Goal: Navigation & Orientation: Find specific page/section

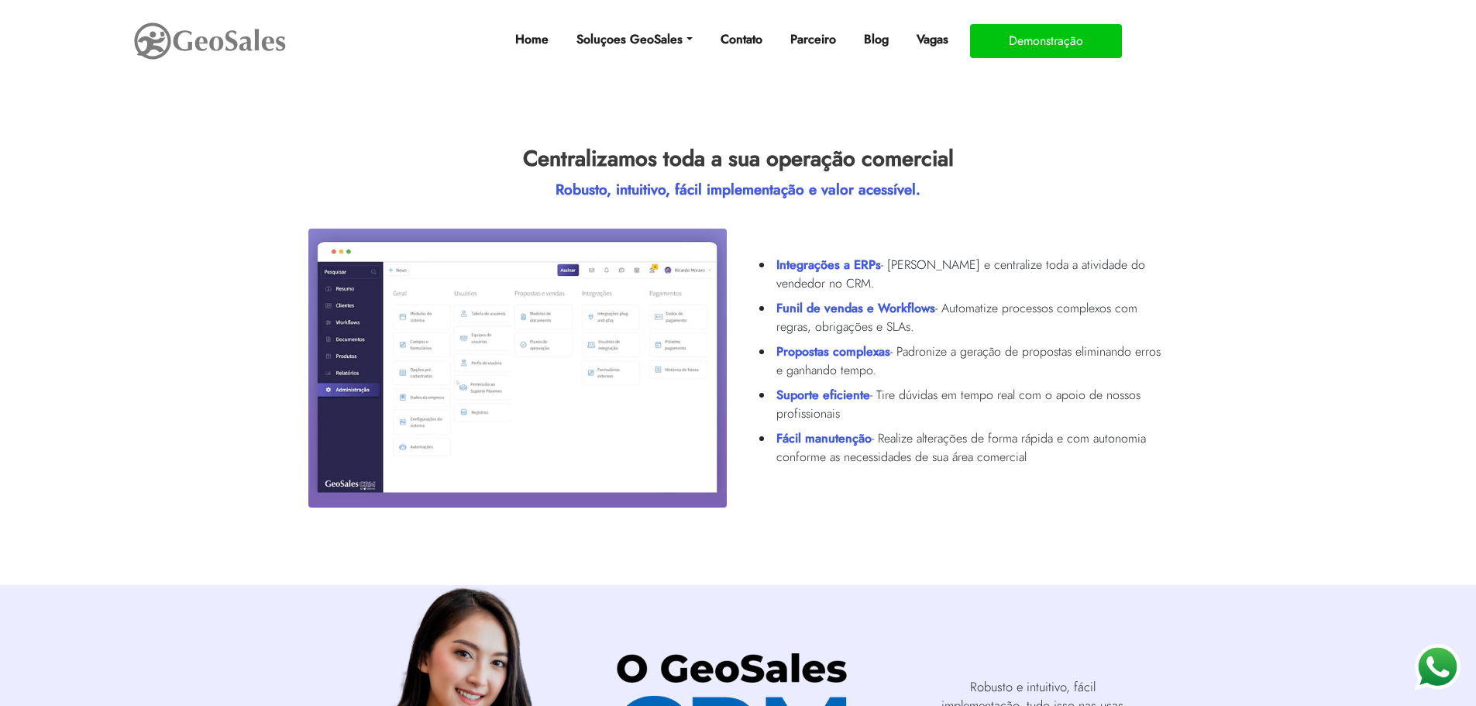
scroll to position [697, 0]
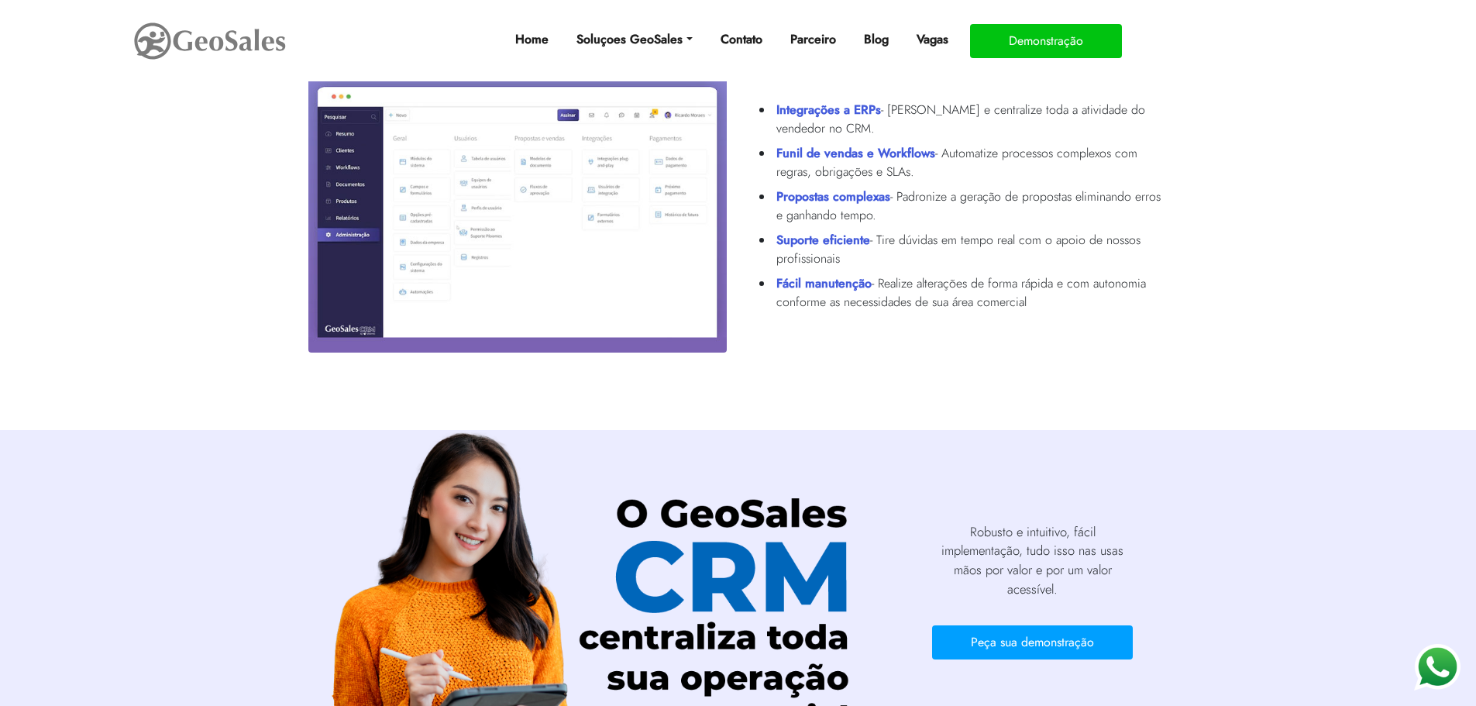
click at [575, 197] on img at bounding box center [517, 213] width 418 height 278
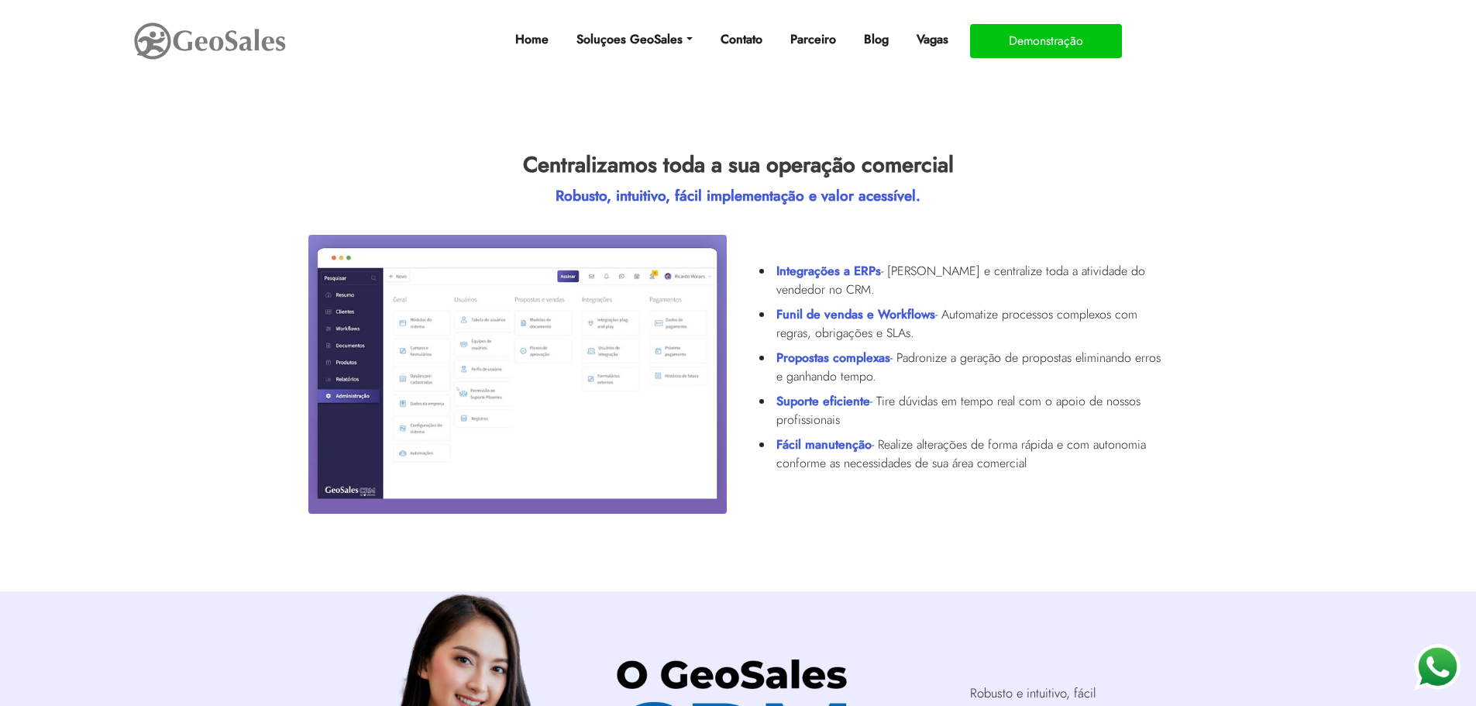
scroll to position [542, 0]
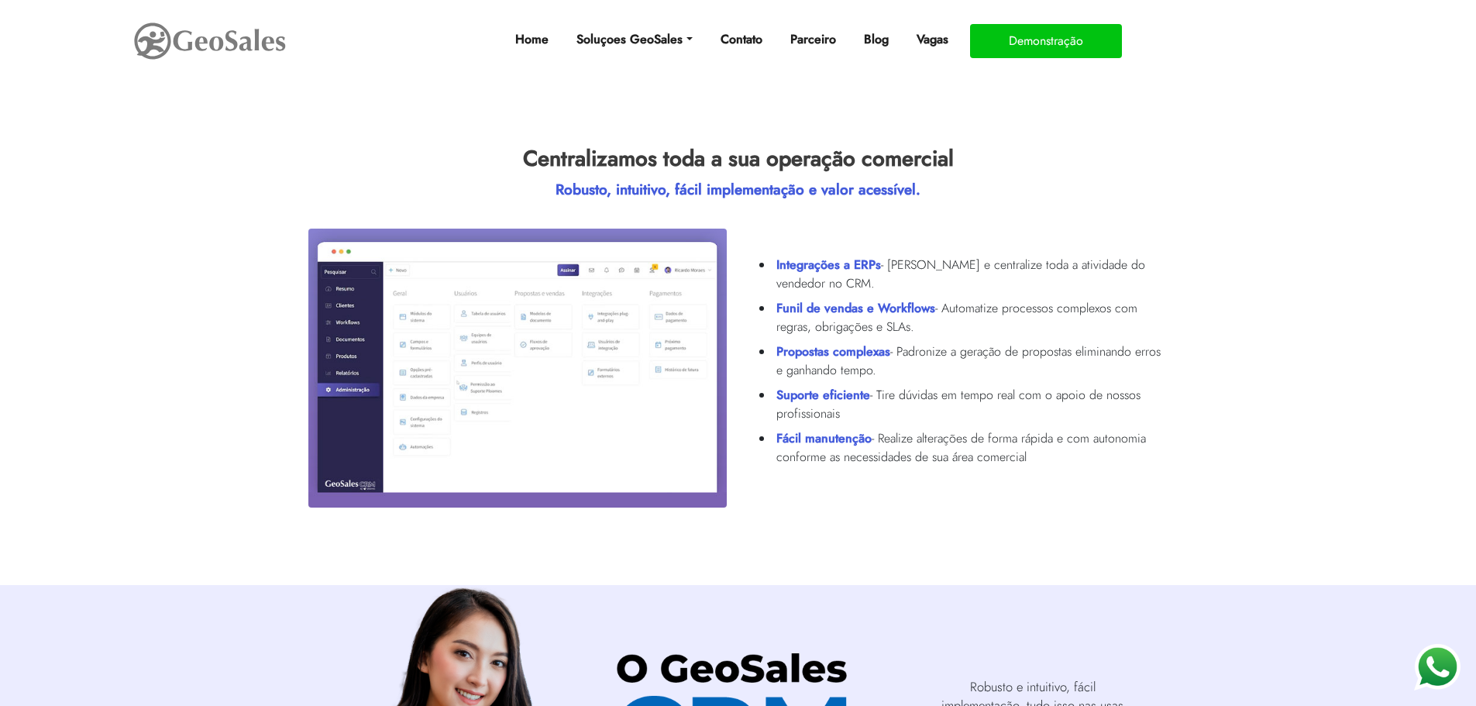
click at [352, 271] on img at bounding box center [517, 368] width 418 height 278
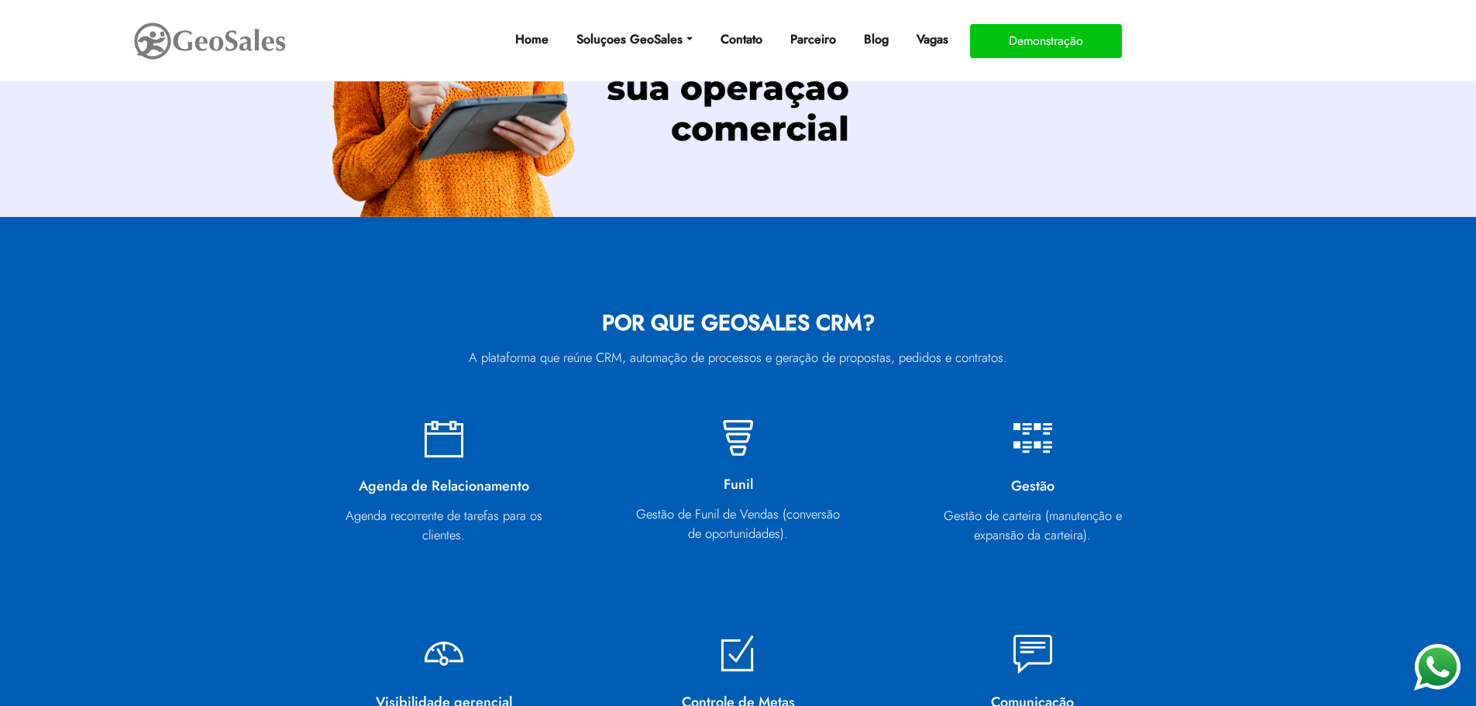
scroll to position [2245, 0]
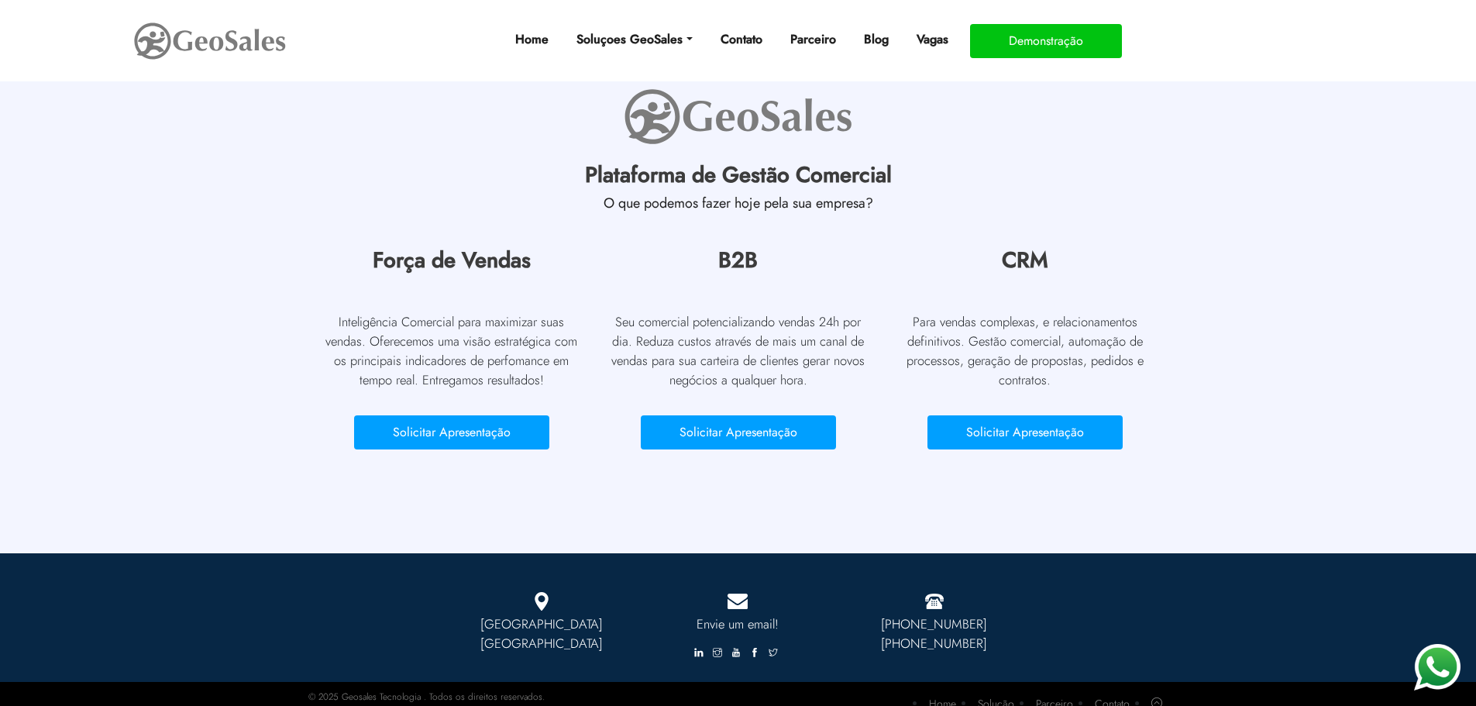
click at [352, 689] on p "© 2025 Geosales Tecnologia . Todos os direitos reservados." at bounding box center [426, 696] width 236 height 14
click at [415, 689] on p "© 2025 Geosales Tecnologia . Todos os direitos reservados." at bounding box center [426, 696] width 236 height 14
copy p "Geosales Tecnologia"
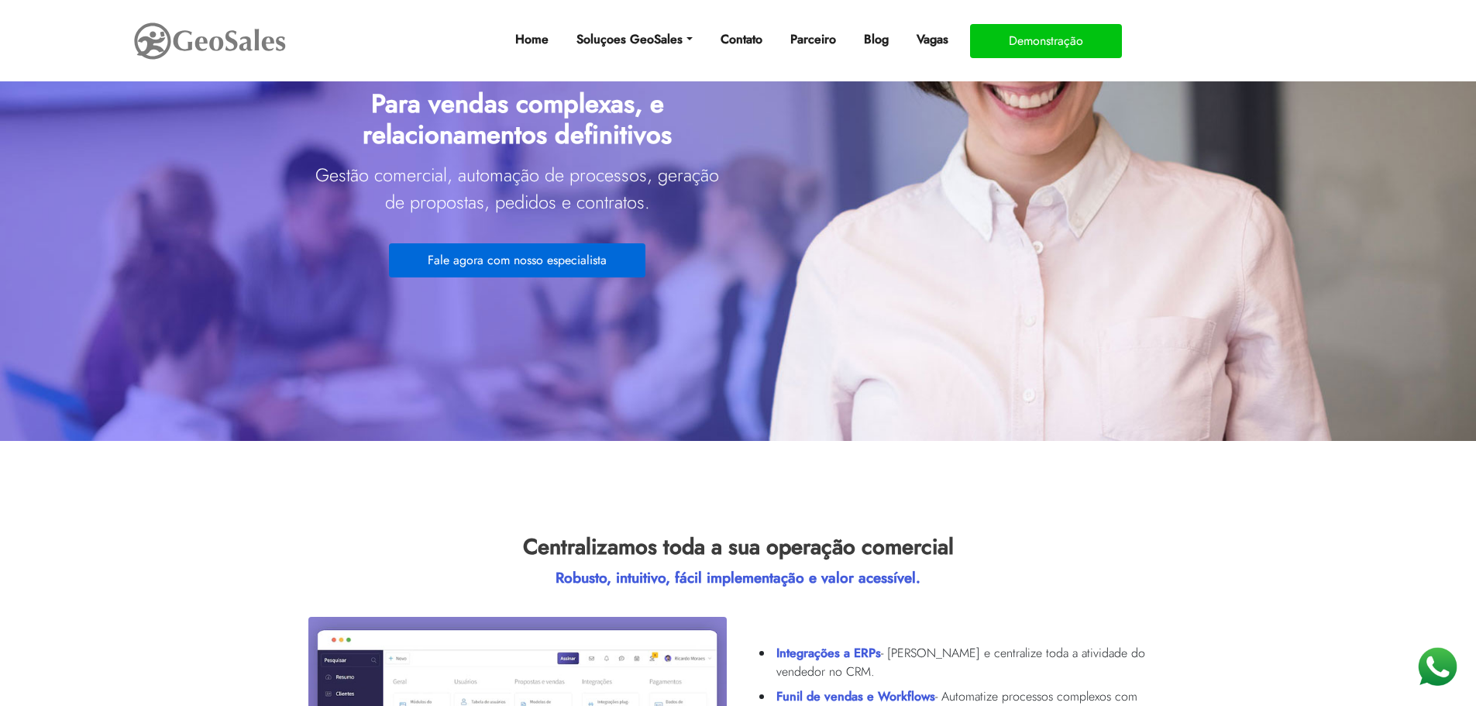
scroll to position [0, 0]
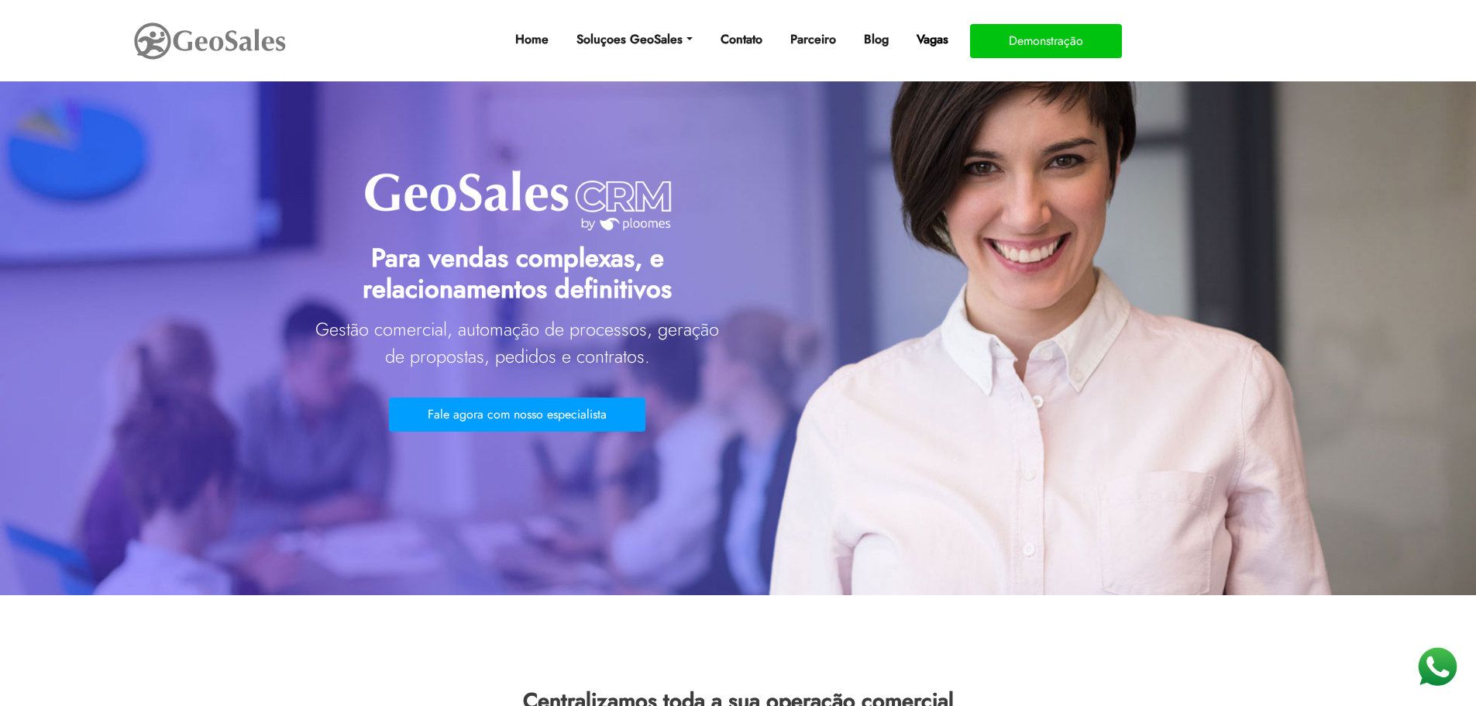
click at [918, 38] on link "Vagas" at bounding box center [932, 39] width 44 height 31
click at [826, 41] on link "Parceiro" at bounding box center [813, 39] width 58 height 31
click at [822, 46] on link "Parceiro" at bounding box center [813, 39] width 58 height 31
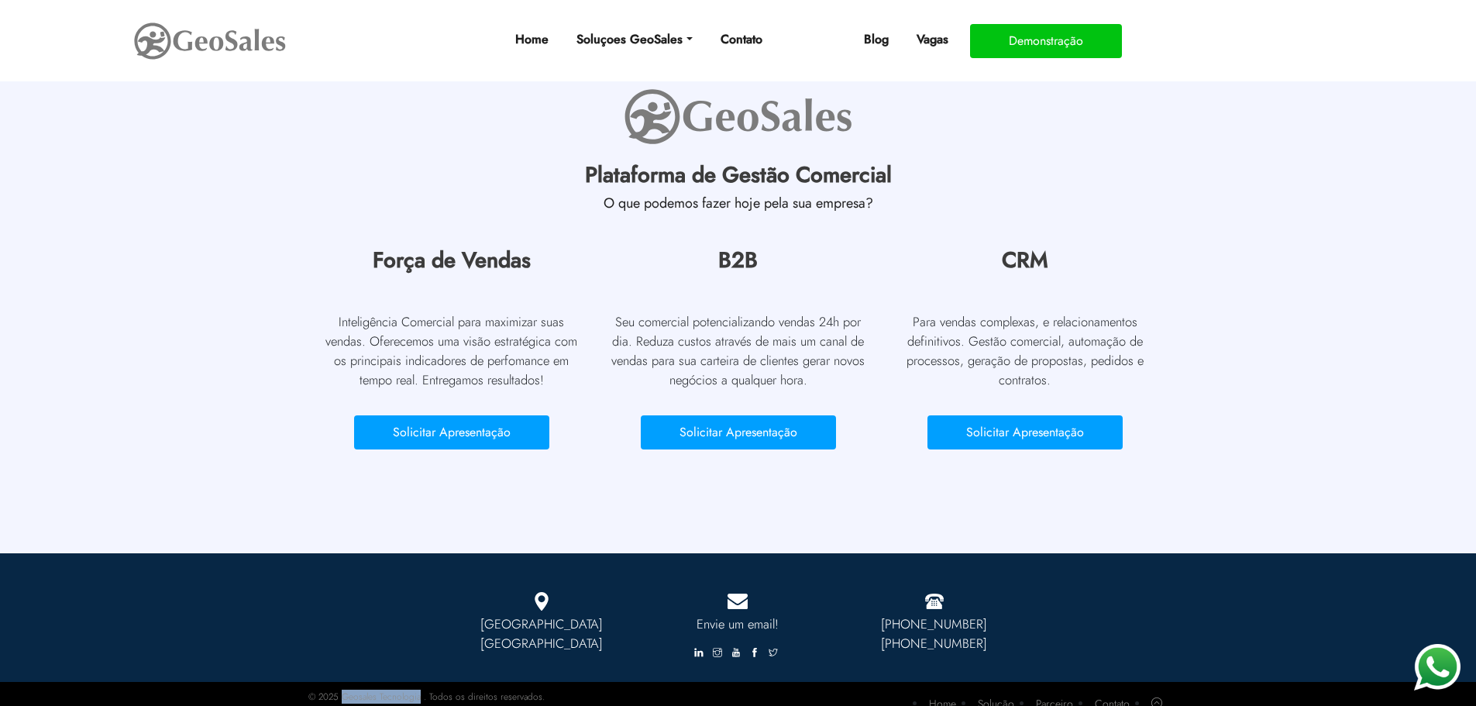
scroll to position [867, 0]
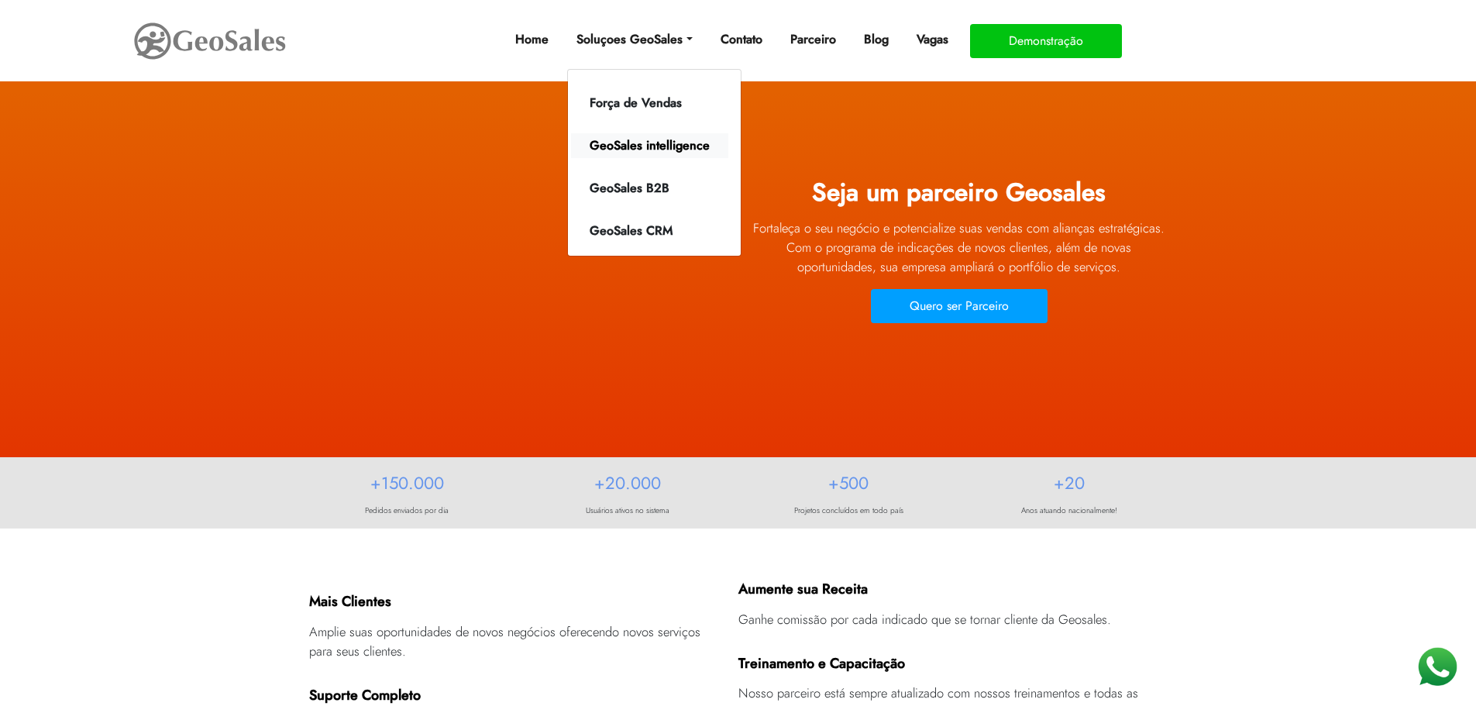
click at [649, 147] on link "GeoSales intelligence" at bounding box center [649, 145] width 157 height 25
